Goal: Information Seeking & Learning: Learn about a topic

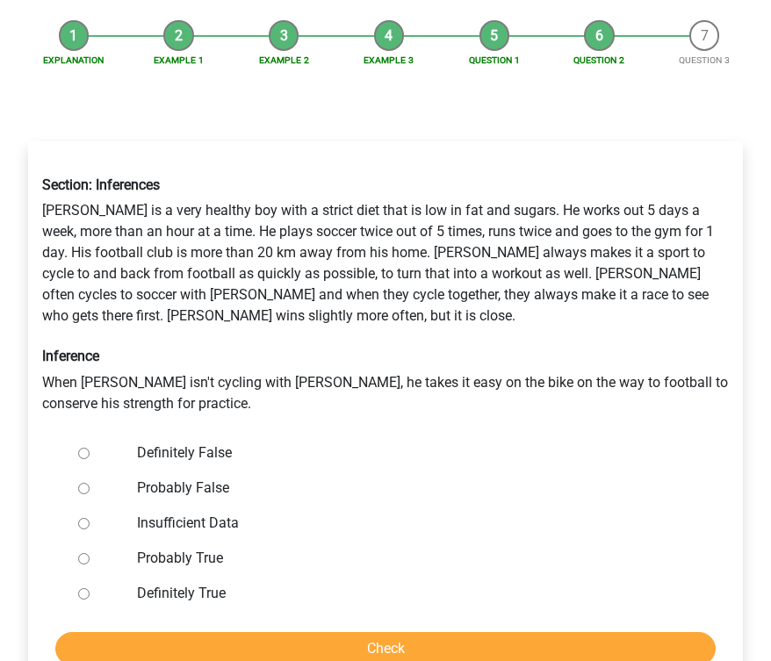
scroll to position [223, 0]
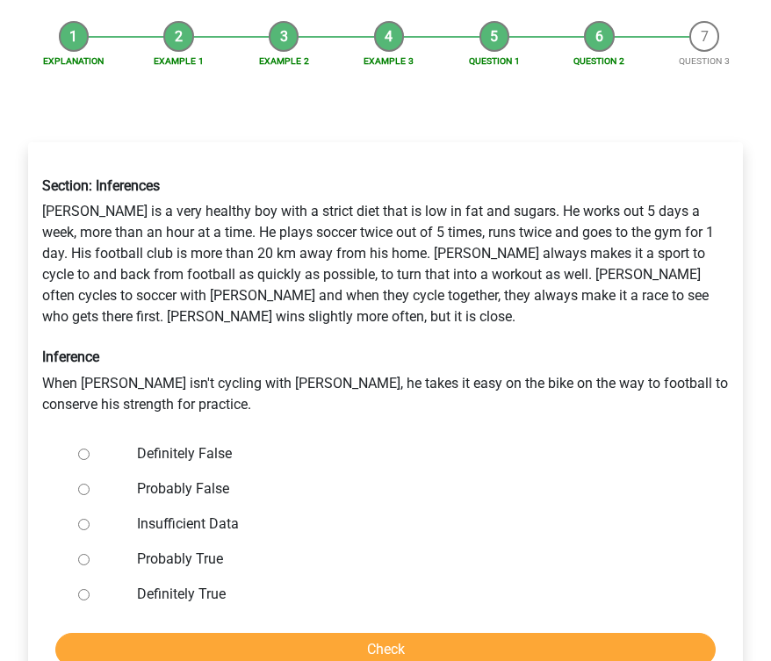
click at [147, 443] on label "Definitely False" at bounding box center [411, 453] width 549 height 21
click at [90, 448] on input "Definitely False" at bounding box center [83, 453] width 11 height 11
radio input "true"
click at [322, 633] on input "Check" at bounding box center [385, 649] width 660 height 33
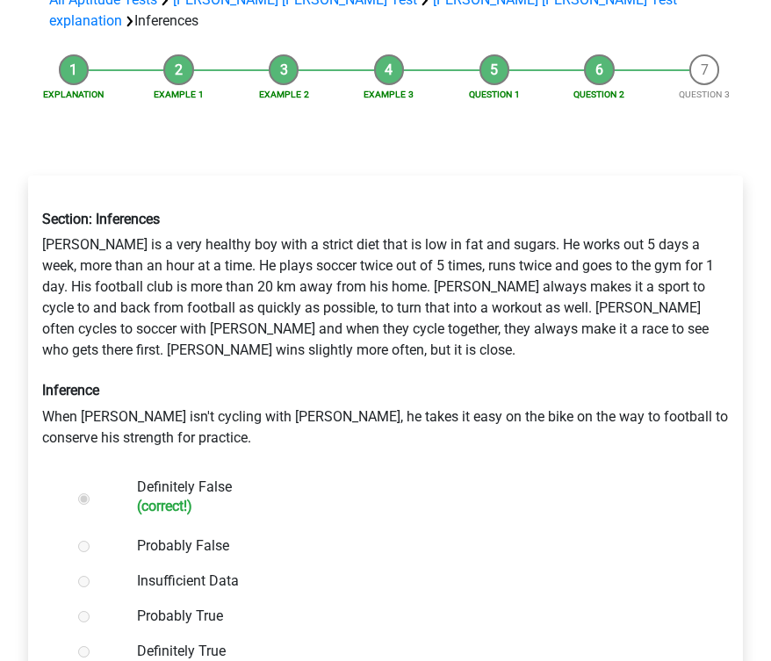
scroll to position [187, 0]
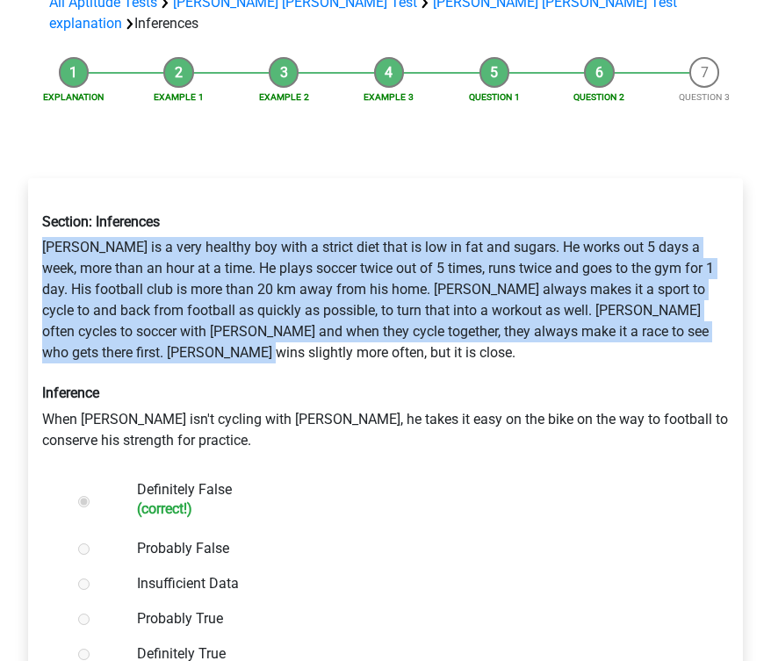
drag, startPoint x: 168, startPoint y: 294, endPoint x: 35, endPoint y: 186, distance: 171.6
click at [35, 199] on div "Section: Inferences Rowan is a very healthy boy with a strict diet that is low …" at bounding box center [385, 331] width 713 height 265
copy div "Rowan is a very healthy boy with a strict diet that is low in fat and sugars. H…"
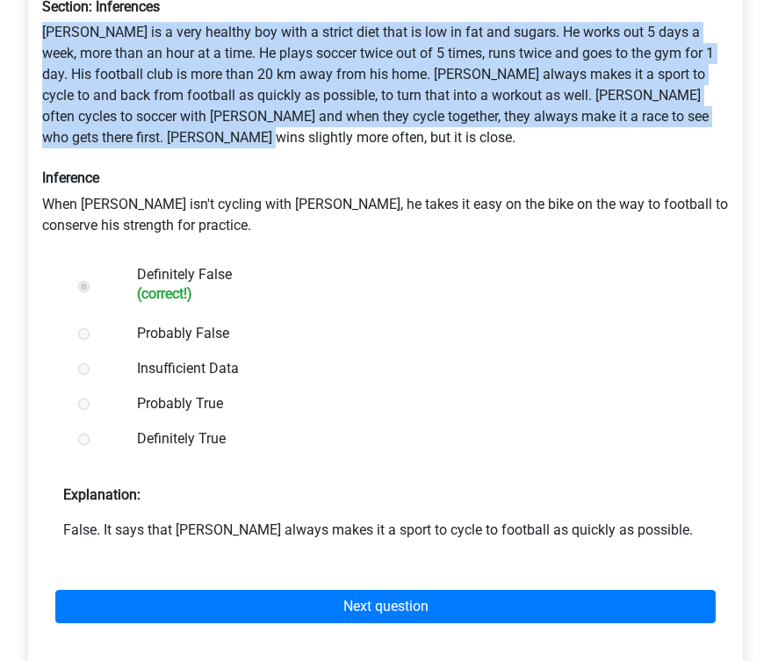
scroll to position [427, 0]
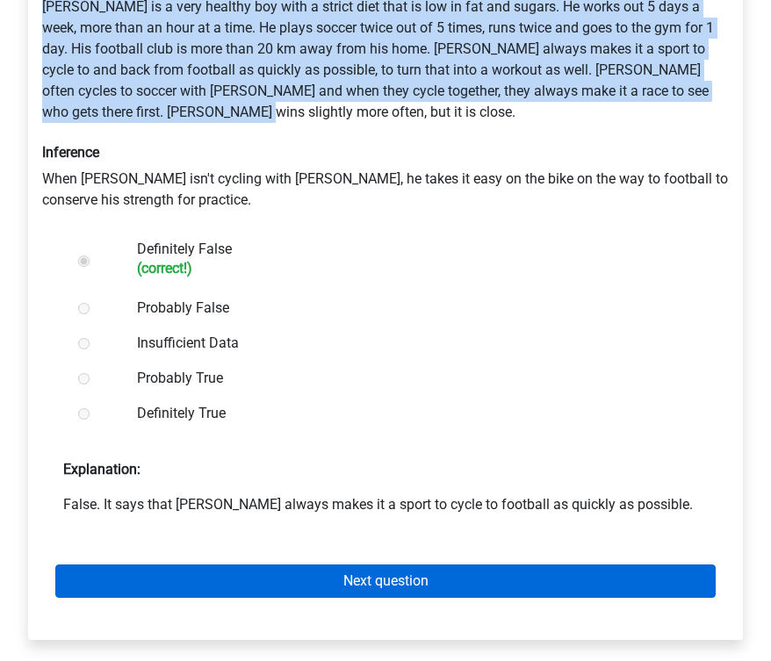
click at [408, 564] on link "Next question" at bounding box center [385, 580] width 660 height 33
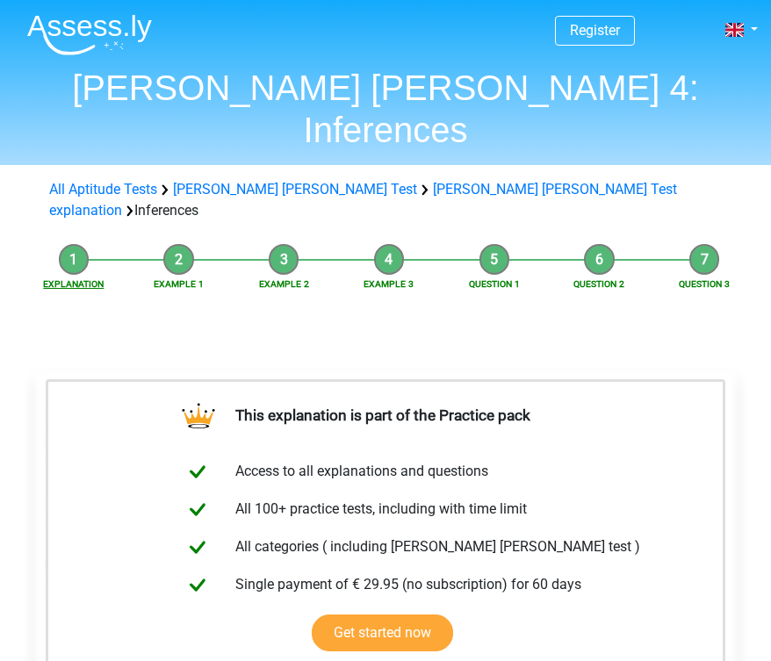
click at [78, 278] on link "Explanation" at bounding box center [73, 283] width 61 height 11
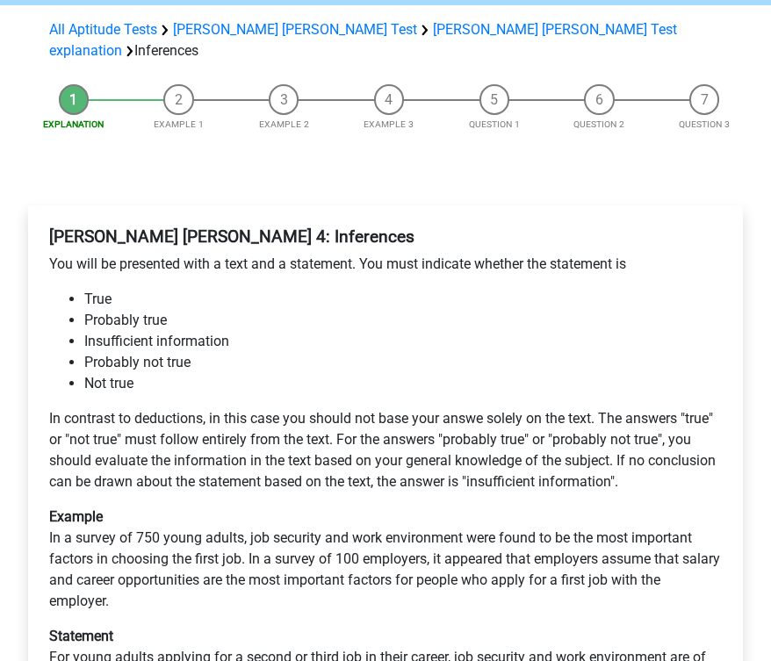
scroll to position [147, 0]
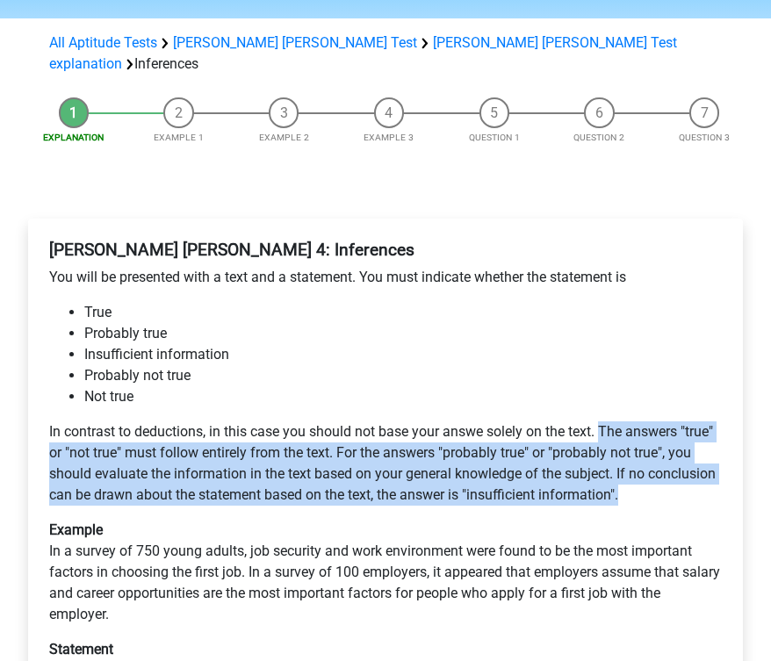
drag, startPoint x: 601, startPoint y: 367, endPoint x: 627, endPoint y: 439, distance: 76.3
click at [627, 439] on p "In contrast to deductions, in this case you should not base your answe solely o…" at bounding box center [385, 463] width 672 height 84
copy p "The answers "true" or "not true" must follow entirely from the text. For the an…"
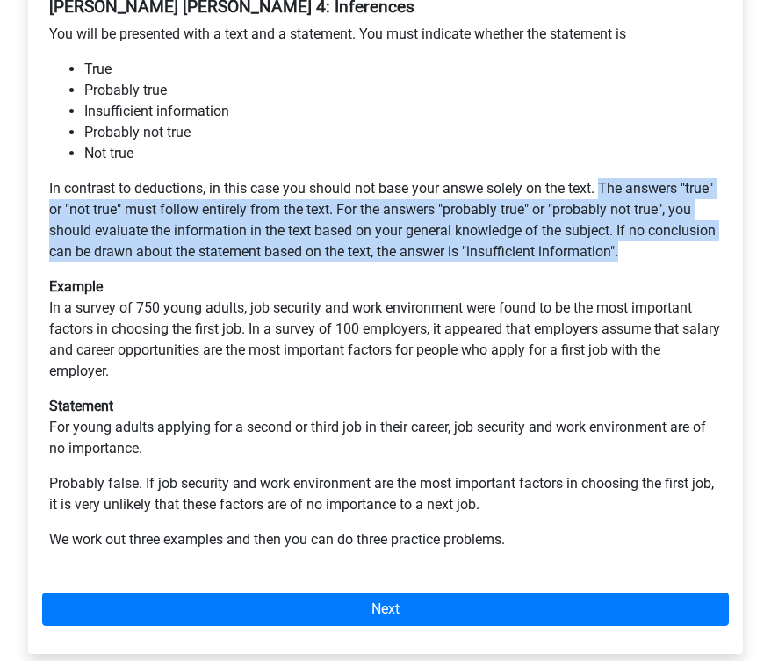
scroll to position [389, 0]
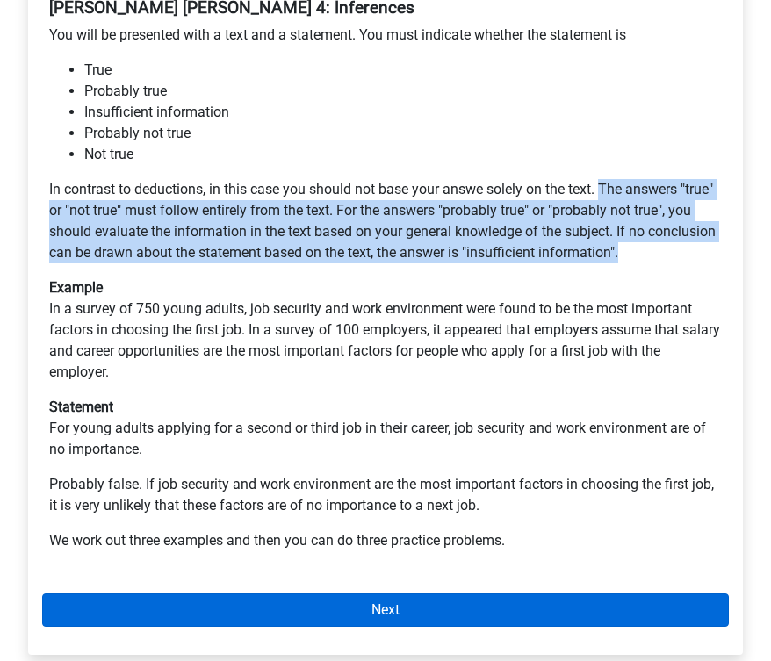
click at [475, 593] on link "Next" at bounding box center [385, 609] width 686 height 33
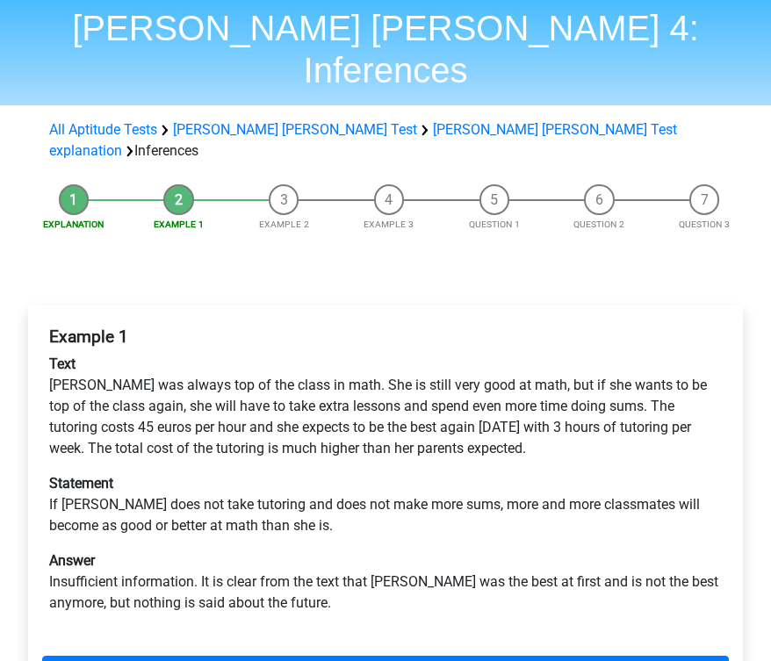
scroll to position [66, 0]
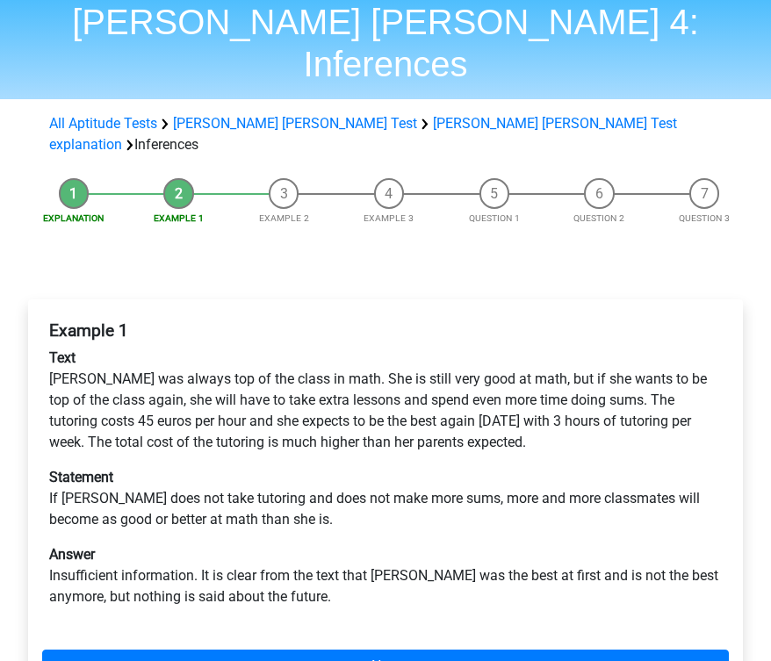
drag, startPoint x: 494, startPoint y: 381, endPoint x: 54, endPoint y: 312, distance: 445.8
click at [54, 348] on p "Text [PERSON_NAME] was always top of the class in math. She is still very good …" at bounding box center [385, 400] width 672 height 105
copy p "[PERSON_NAME] was always top of the class in math. She is still very good at ma…"
click at [605, 379] on p "Text Maria was always top of the class in math. She is still very good at math,…" at bounding box center [385, 400] width 672 height 105
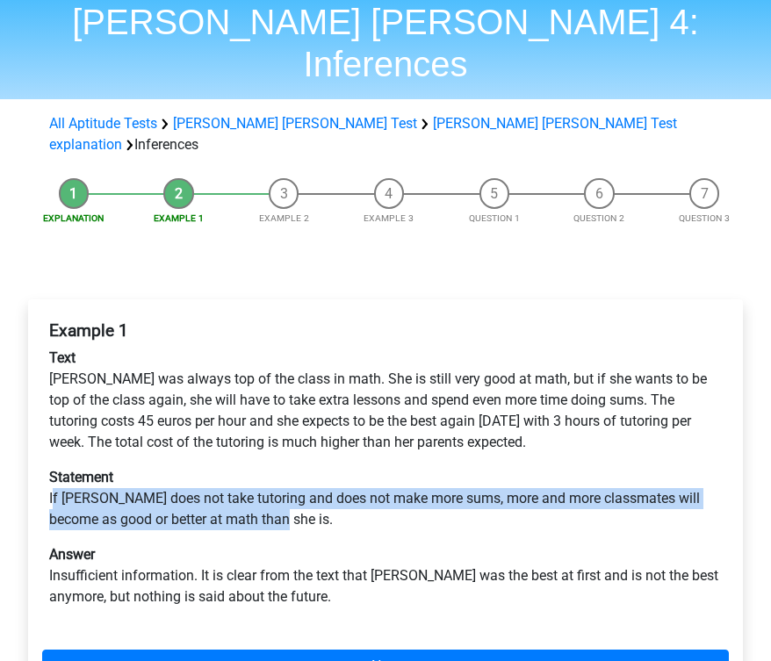
drag, startPoint x: 269, startPoint y: 454, endPoint x: 52, endPoint y: 434, distance: 217.6
click at [52, 467] on p "Statement If Maria does not take tutoring and does not make more sums, more and…" at bounding box center [385, 498] width 672 height 63
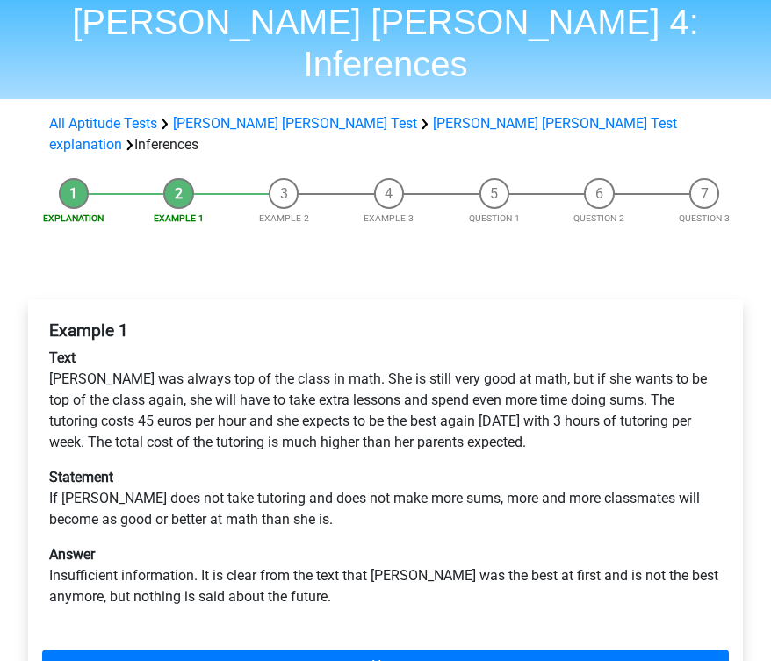
click at [325, 467] on p "Statement If Maria does not take tutoring and does not make more sums, more and…" at bounding box center [385, 498] width 672 height 63
click at [252, 467] on p "Statement If Maria does not take tutoring and does not make more sums, more and…" at bounding box center [385, 498] width 672 height 63
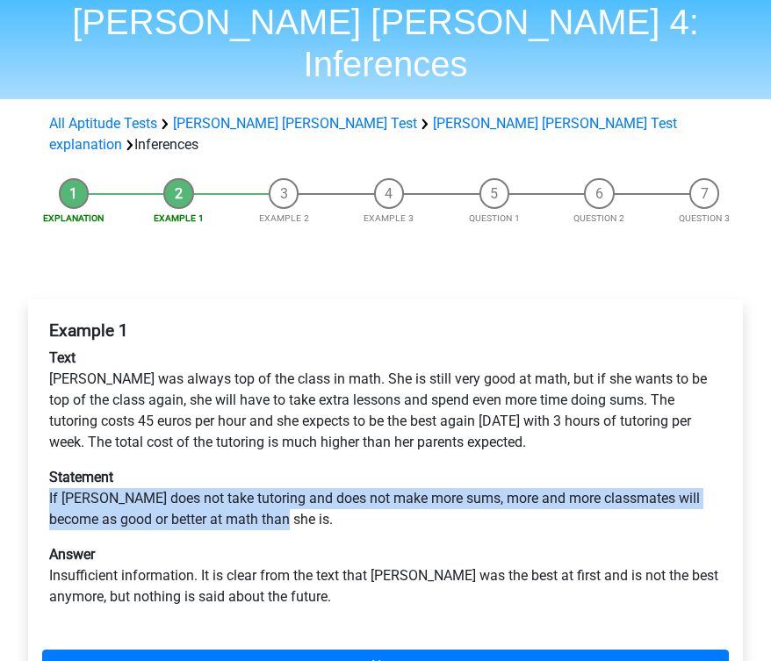
drag, startPoint x: 269, startPoint y: 461, endPoint x: 48, endPoint y: 434, distance: 222.7
click at [48, 434] on div "Example 1 Text Maria was always top of the class in math. She is still very goo…" at bounding box center [385, 470] width 686 height 315
copy p "If Maria does not take tutoring and does not make more sums, more and more clas…"
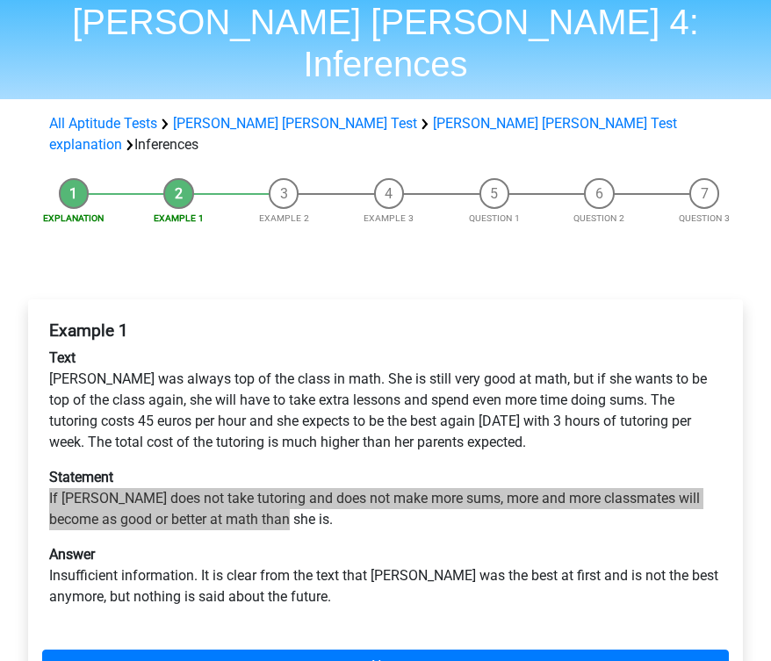
drag, startPoint x: 728, startPoint y: 427, endPoint x: 448, endPoint y: 449, distance: 280.8
click at [448, 467] on p "Statement If Maria does not take tutoring and does not make more sums, more and…" at bounding box center [385, 498] width 672 height 63
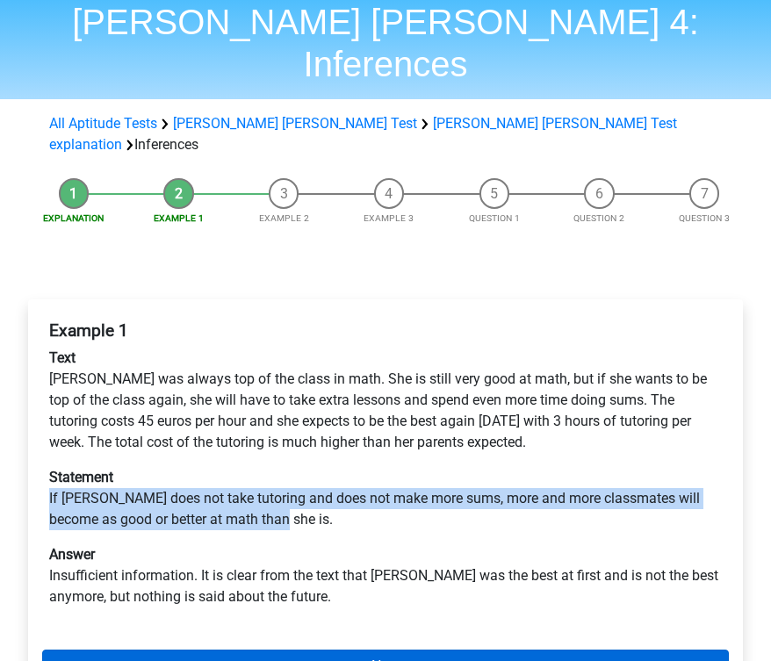
click at [450, 649] on link "Next" at bounding box center [385, 665] width 686 height 33
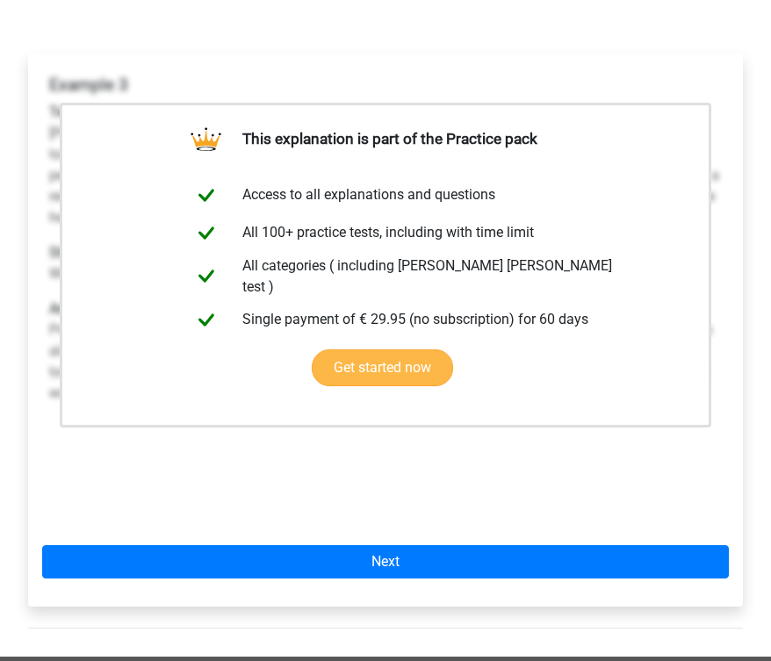
scroll to position [314, 0]
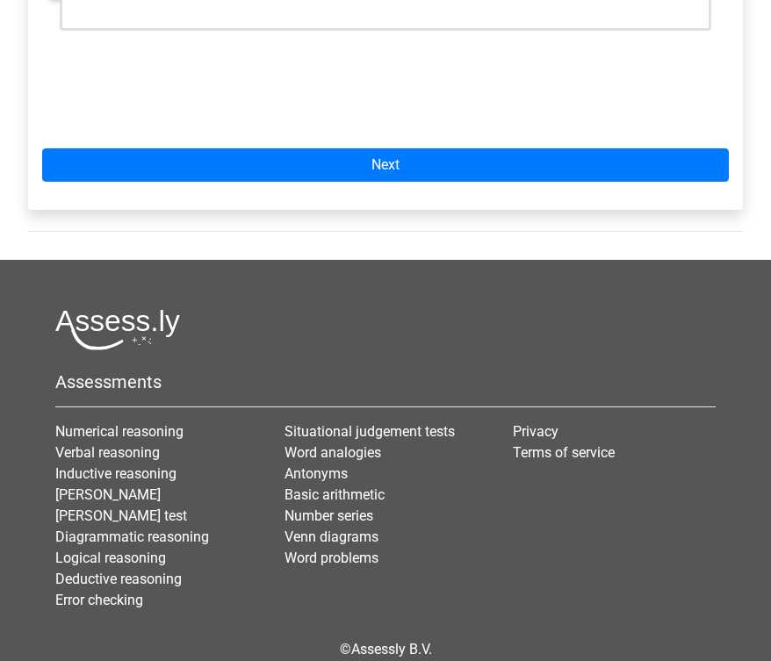
scroll to position [707, 0]
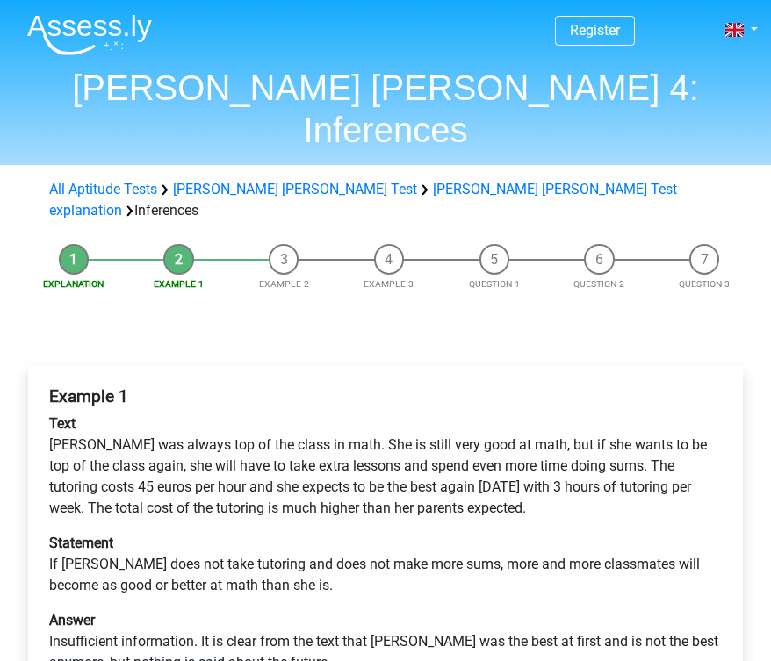
scroll to position [66, 0]
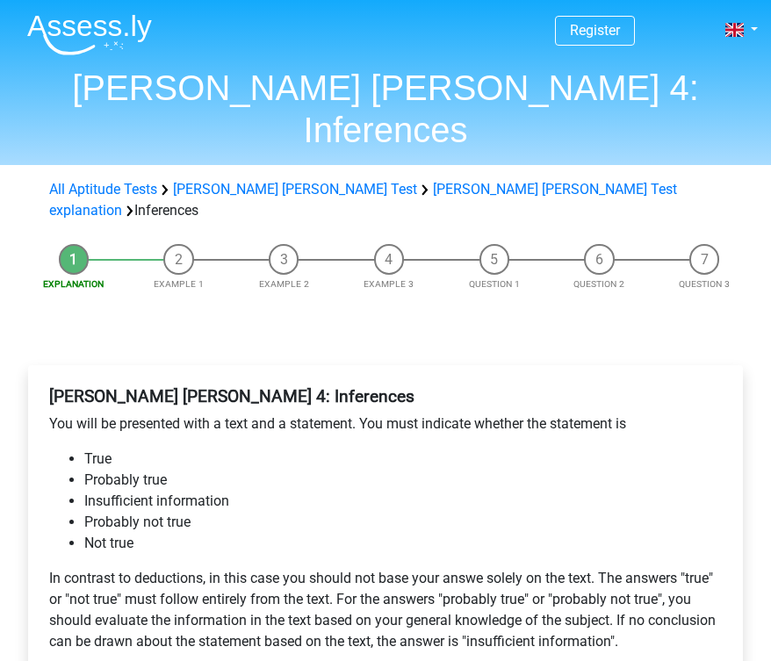
scroll to position [389, 0]
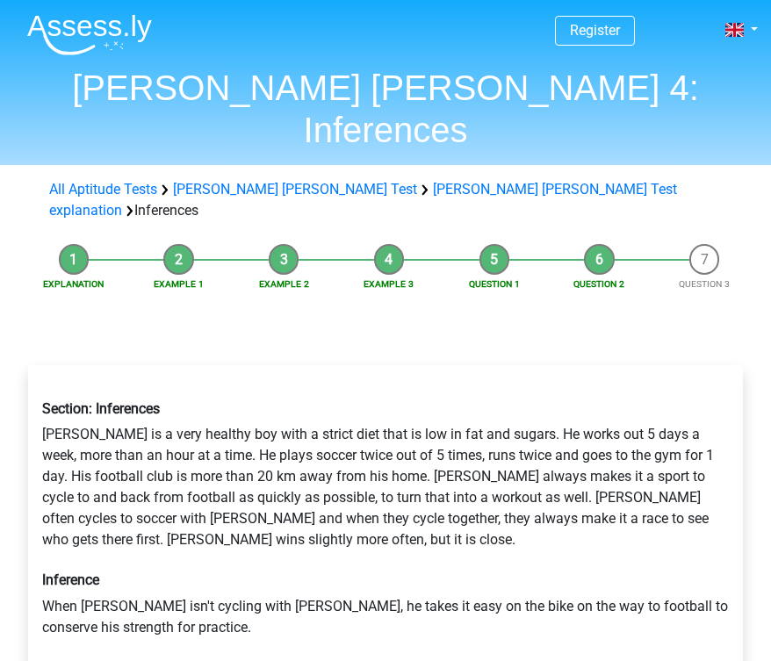
scroll to position [427, 0]
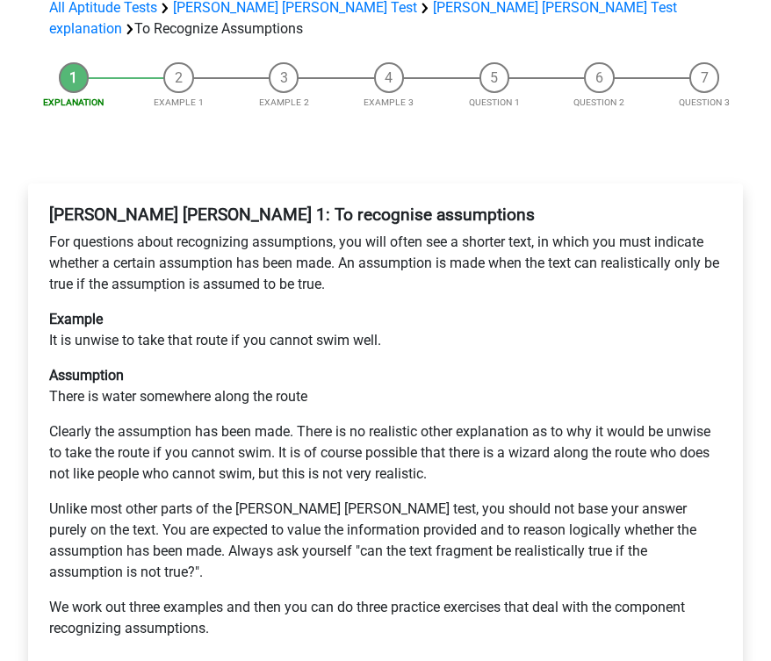
scroll to position [182, 0]
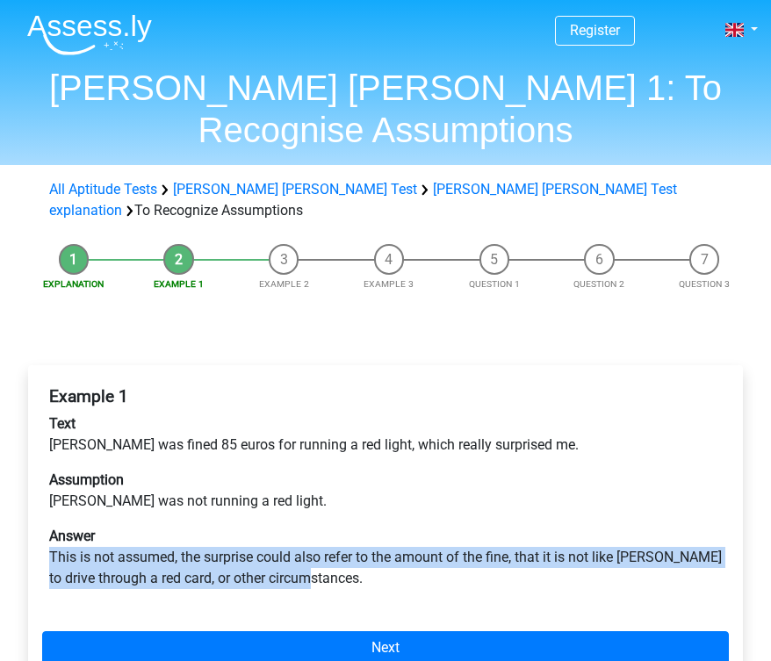
drag, startPoint x: 50, startPoint y: 492, endPoint x: 333, endPoint y: 541, distance: 286.8
click at [333, 541] on div "Example 1 Text Peter was fined 85 euros for running a red light, which really s…" at bounding box center [385, 494] width 686 height 231
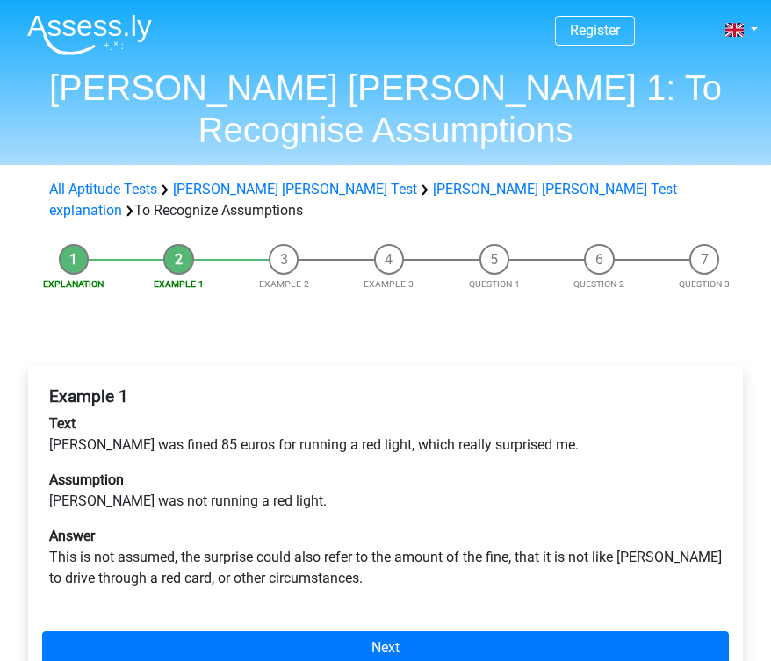
click at [383, 526] on p "Answer This is not assumed, the surprise could also refer to the amount of the …" at bounding box center [385, 557] width 672 height 63
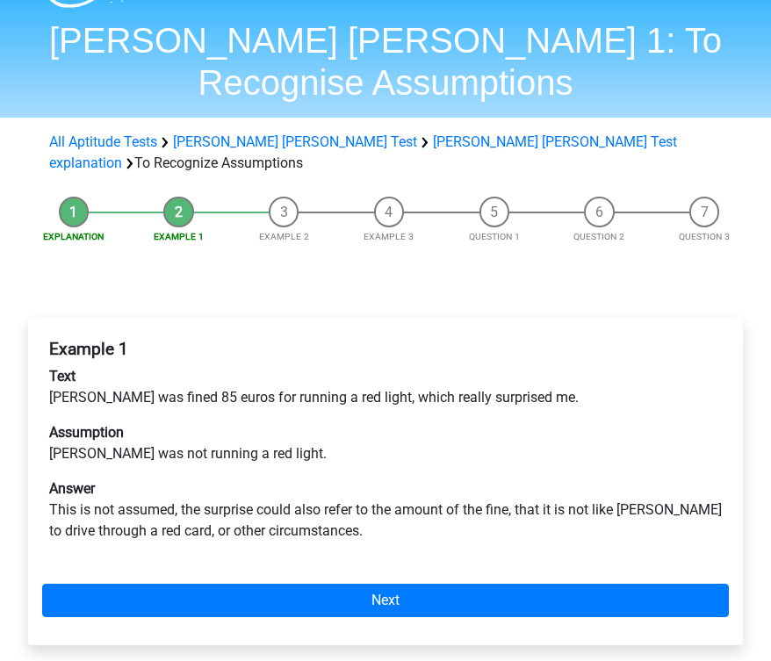
scroll to position [51, 0]
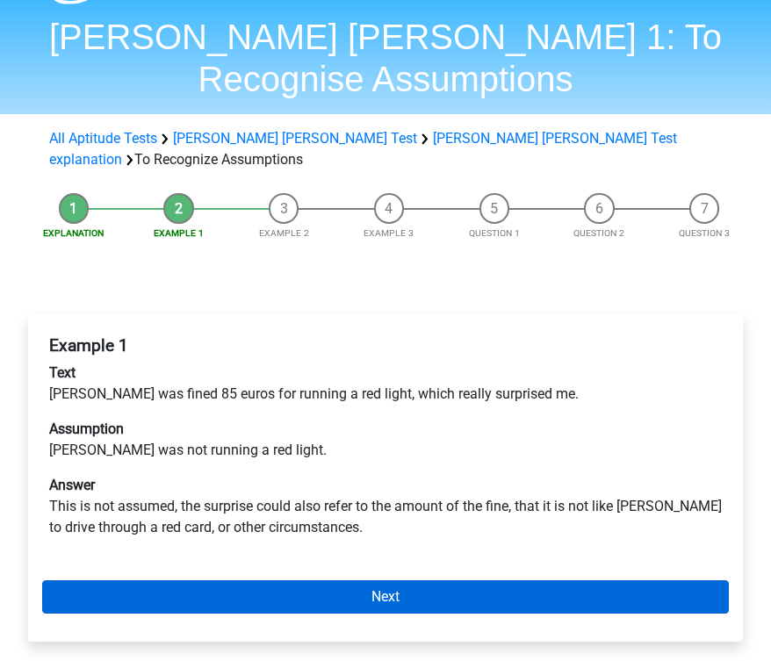
click at [433, 580] on link "Next" at bounding box center [385, 596] width 686 height 33
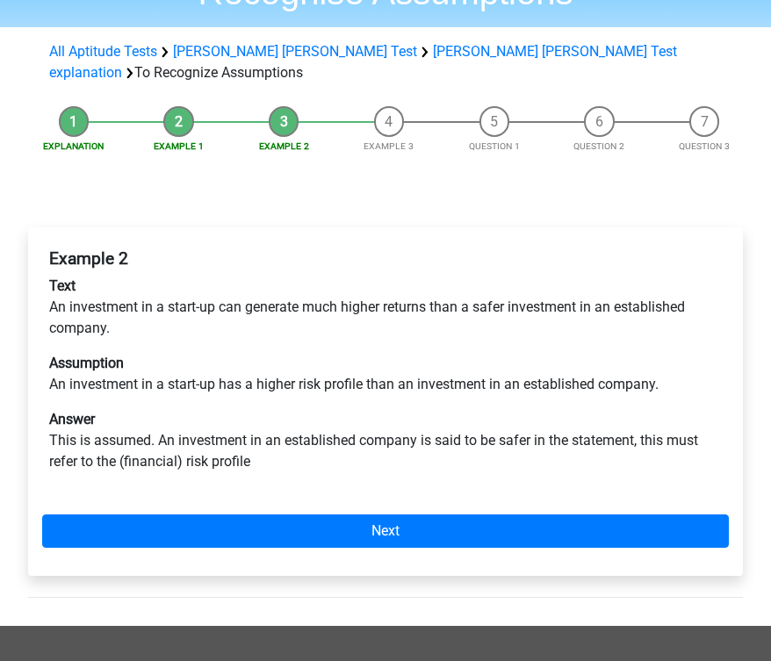
scroll to position [127, 0]
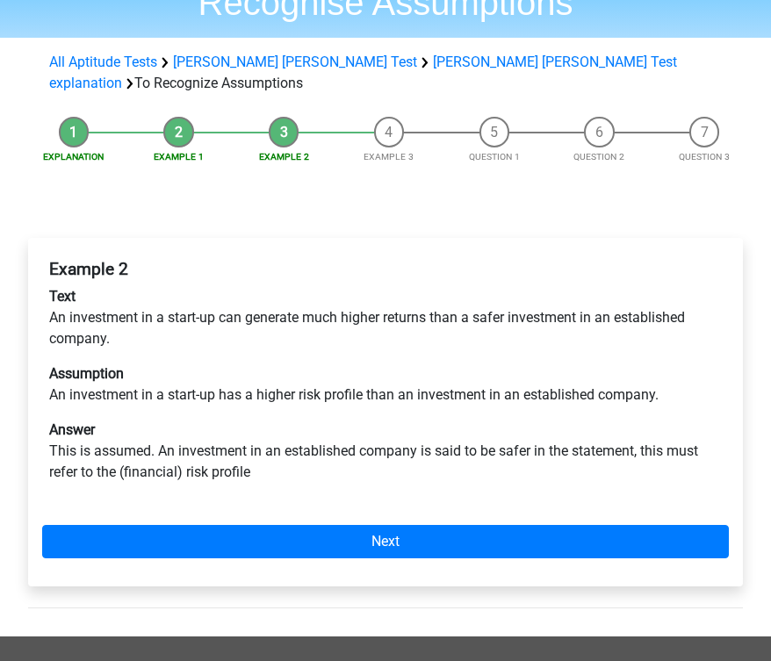
click at [537, 419] on p "Answer This is assumed. An investment in an established company is said to be s…" at bounding box center [385, 450] width 672 height 63
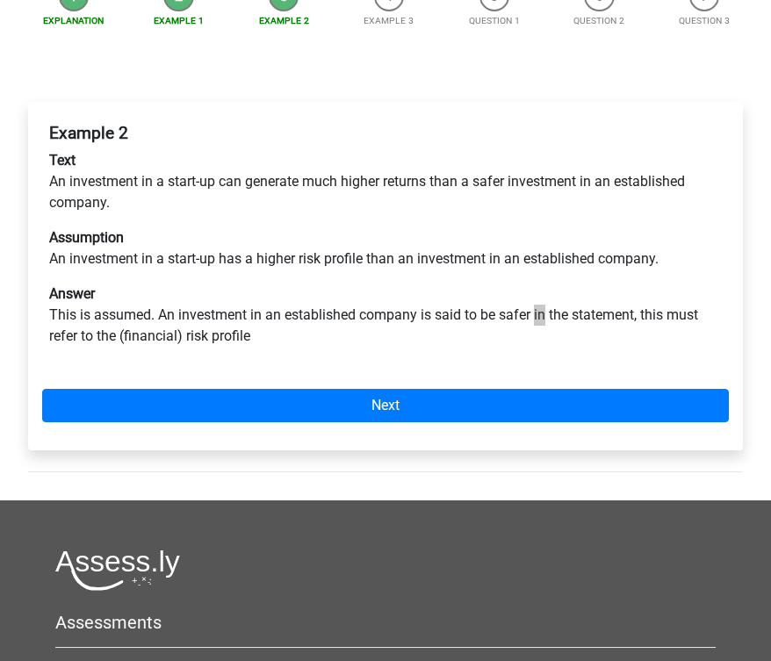
scroll to position [274, 0]
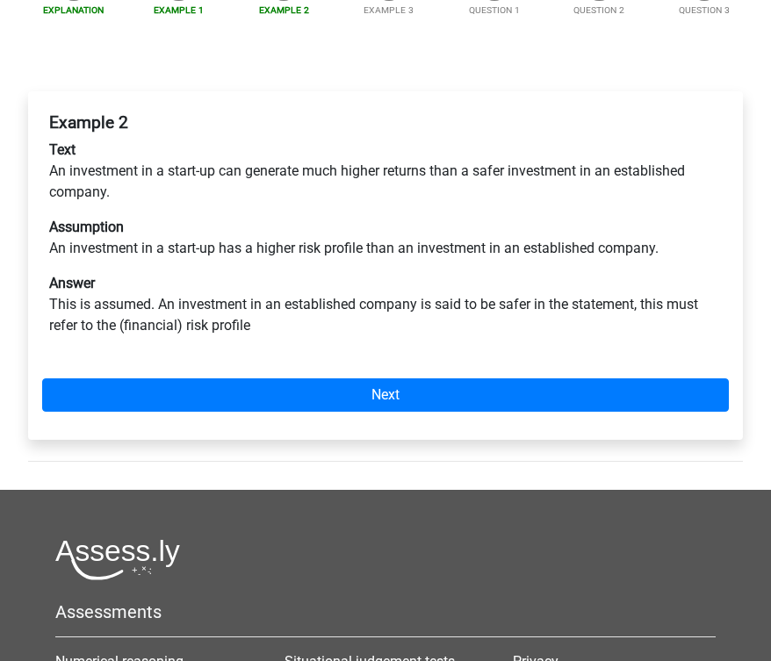
click at [351, 273] on p "Answer This is assumed. An investment in an established company is said to be s…" at bounding box center [385, 304] width 672 height 63
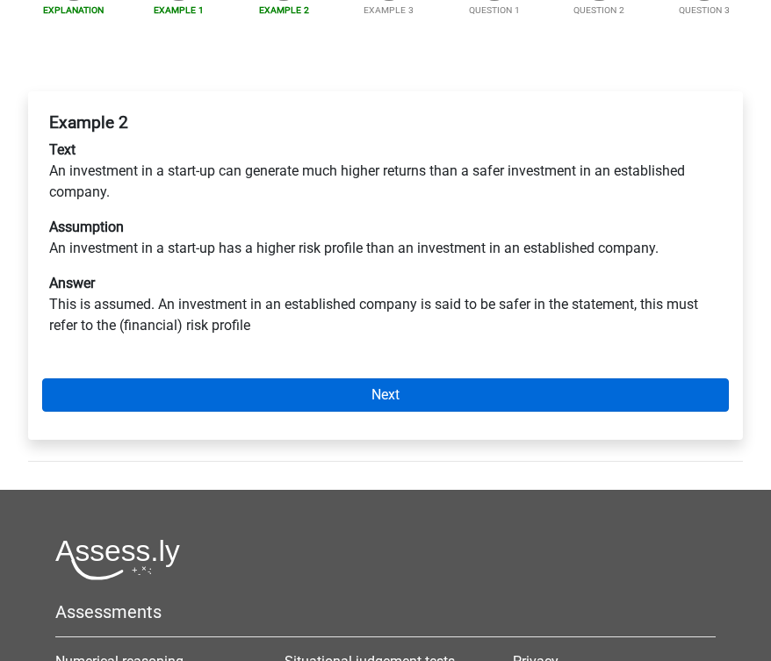
click at [404, 378] on link "Next" at bounding box center [385, 394] width 686 height 33
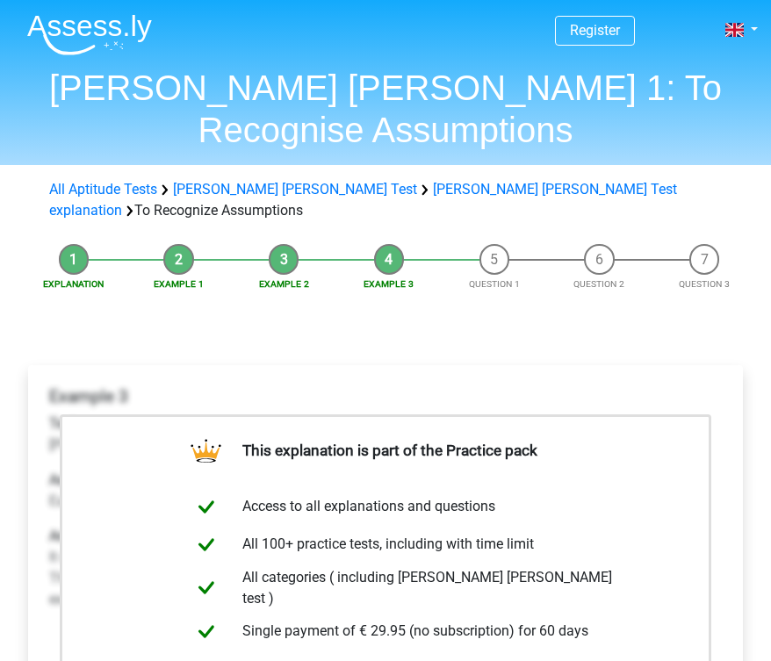
scroll to position [165, 0]
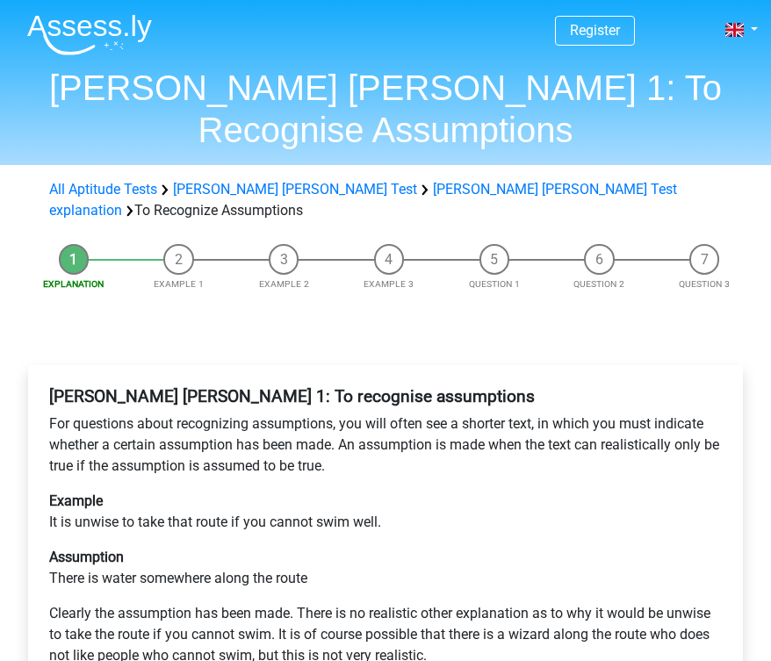
scroll to position [182, 0]
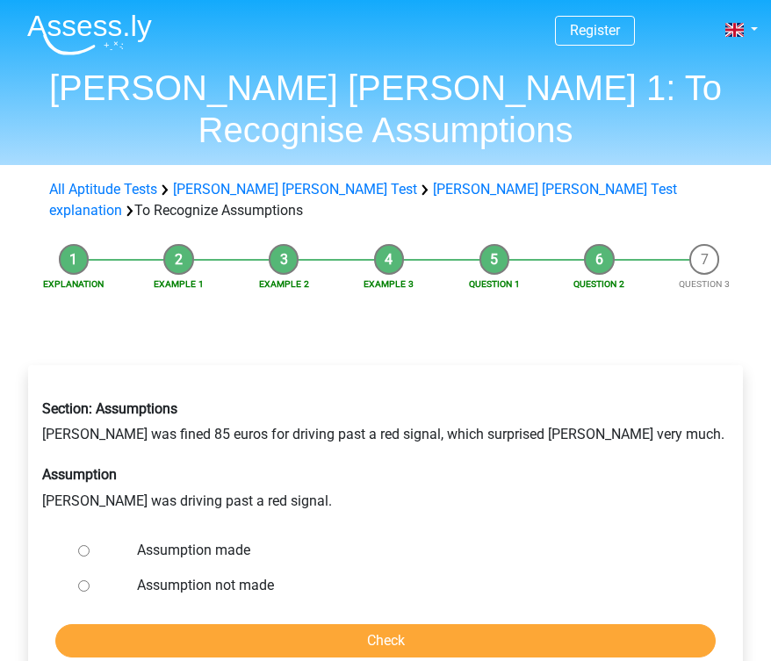
scroll to position [70, 0]
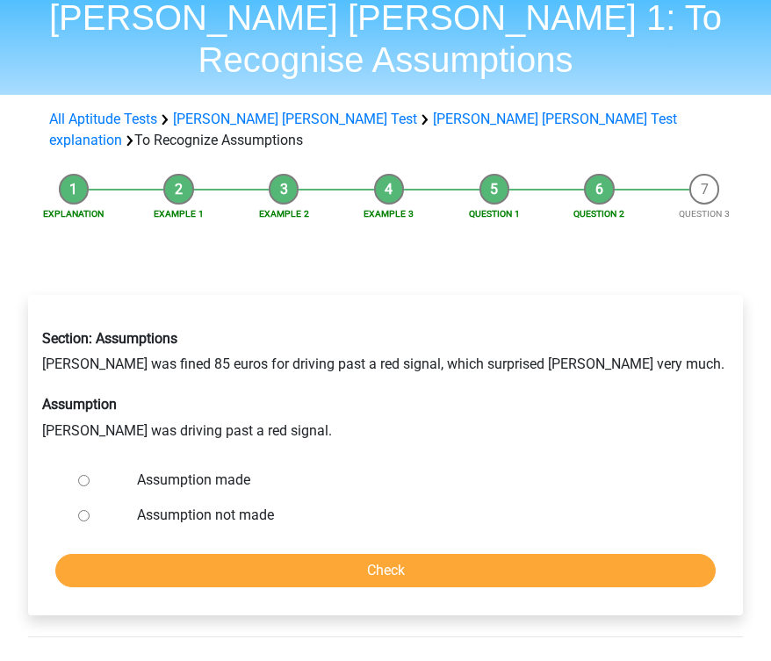
click at [83, 475] on input "Assumption made" at bounding box center [83, 480] width 11 height 11
radio input "true"
click at [163, 487] on form "Assumption made Assumption not made Check" at bounding box center [385, 524] width 686 height 125
click at [376, 554] on input "Check" at bounding box center [385, 570] width 660 height 33
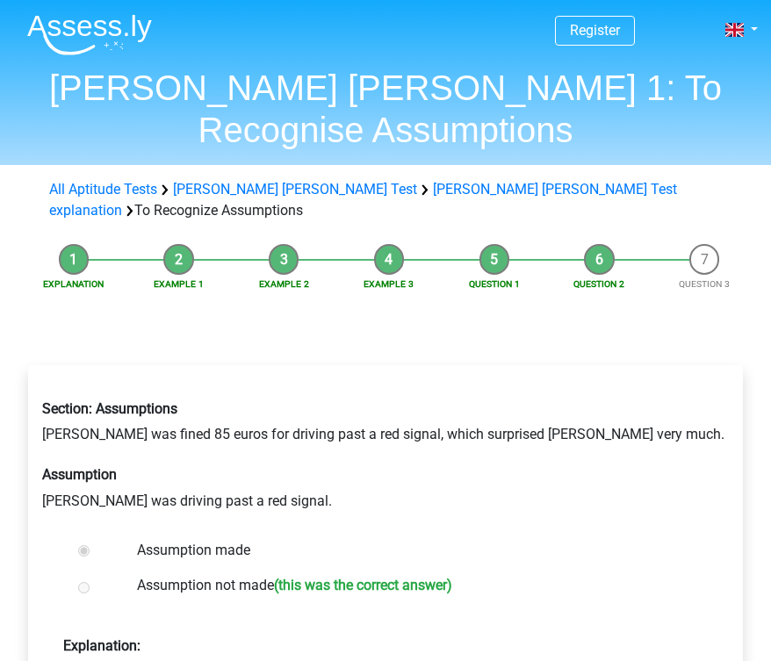
scroll to position [133, 0]
